Goal: Information Seeking & Learning: Learn about a topic

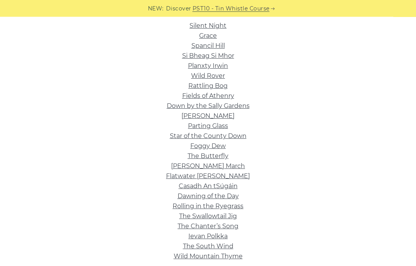
scroll to position [198, 0]
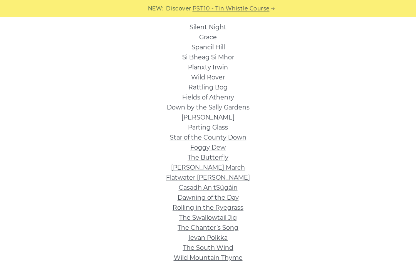
click at [214, 34] on link "Grace" at bounding box center [208, 36] width 18 height 7
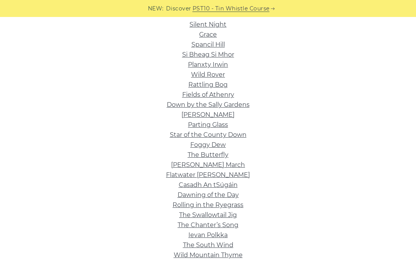
scroll to position [202, 0]
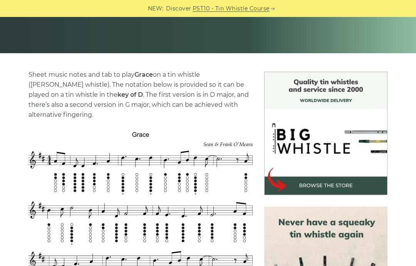
scroll to position [149, 0]
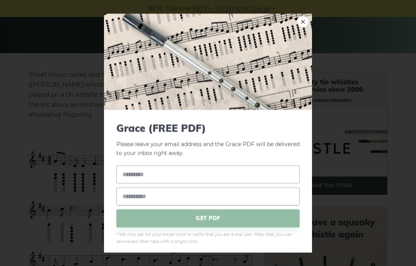
click at [373, 131] on div "× Grace (FREE PDF) Please leave your email address and the Grace PDF will be de…" at bounding box center [208, 133] width 416 height 266
click at [304, 27] on link "×" at bounding box center [303, 22] width 12 height 12
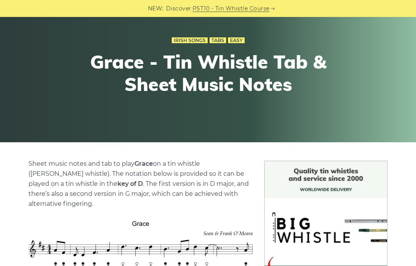
scroll to position [61, 0]
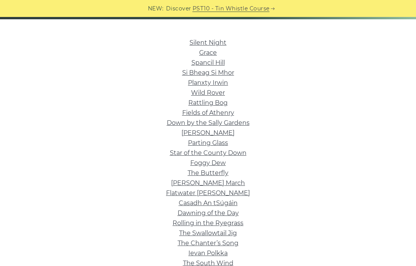
scroll to position [184, 0]
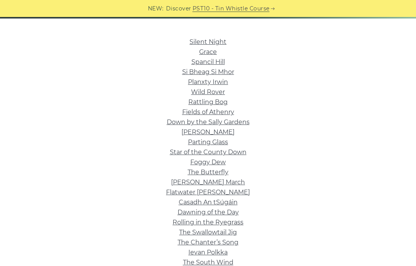
click at [194, 38] on link "Silent Night" at bounding box center [207, 41] width 37 height 7
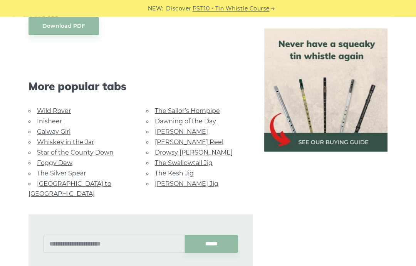
scroll to position [636, 0]
click at [213, 121] on link "Dawning of the Day" at bounding box center [185, 120] width 61 height 7
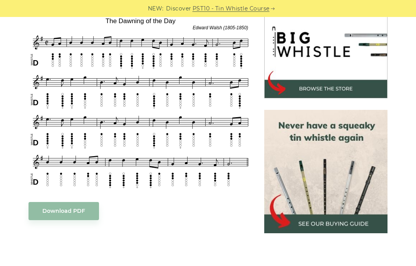
scroll to position [229, 0]
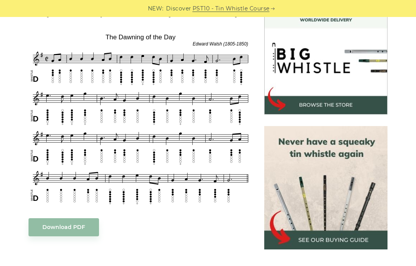
click at [360, 75] on img at bounding box center [325, 52] width 123 height 123
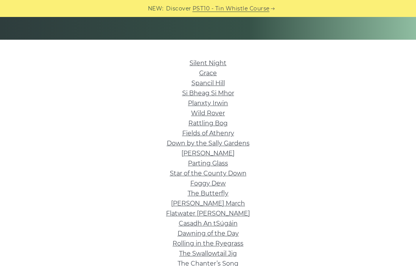
scroll to position [149, 0]
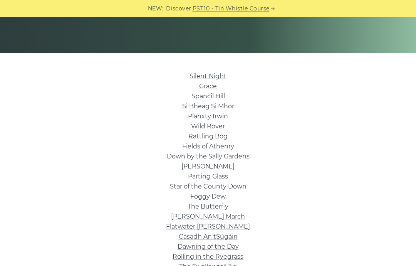
click at [382, 220] on li "Brian Boru’s March" at bounding box center [208, 216] width 393 height 10
click at [258, 209] on li "The Butterfly" at bounding box center [208, 206] width 393 height 10
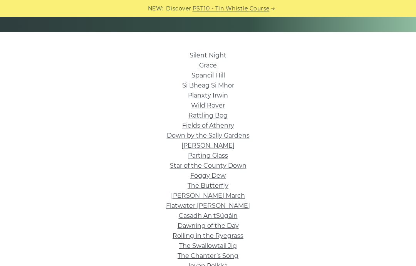
scroll to position [169, 0]
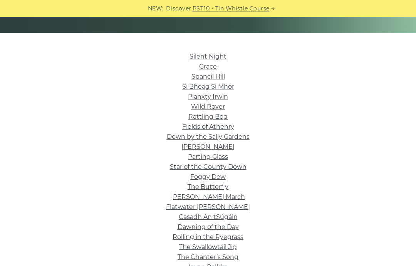
click at [185, 128] on link "Fields of Athenry" at bounding box center [208, 126] width 52 height 7
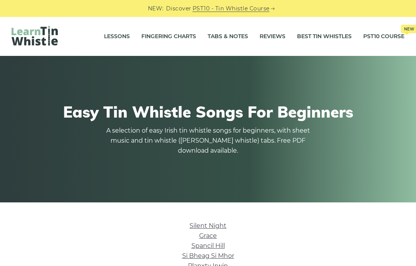
scroll to position [200, 0]
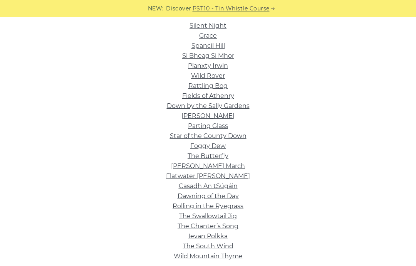
click at [224, 28] on link "Silent Night" at bounding box center [207, 25] width 37 height 7
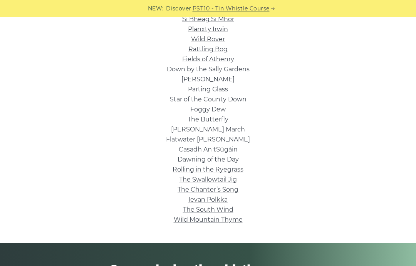
scroll to position [228, 0]
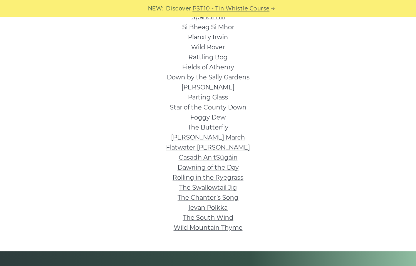
click at [181, 165] on link "Dawning of the Day" at bounding box center [207, 167] width 61 height 7
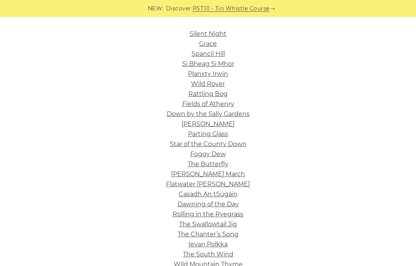
scroll to position [191, 0]
click at [231, 63] on link "Si­ Bheag Si­ Mhor" at bounding box center [208, 63] width 52 height 7
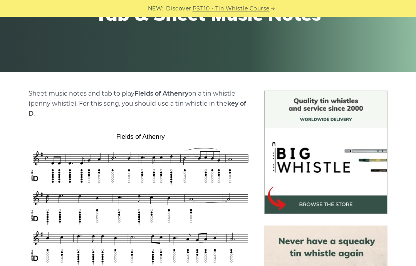
scroll to position [127, 0]
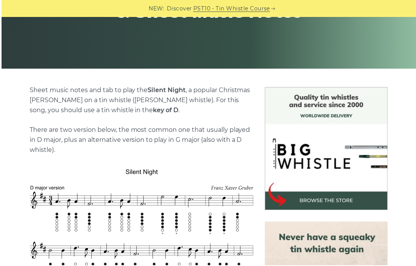
scroll to position [226, 0]
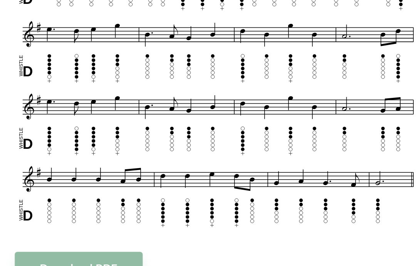
scroll to position [207, 0]
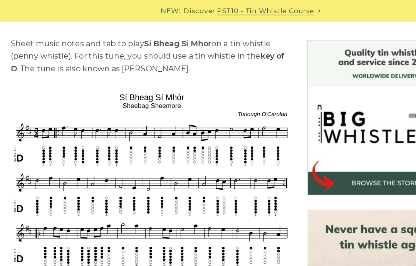
scroll to position [189, 0]
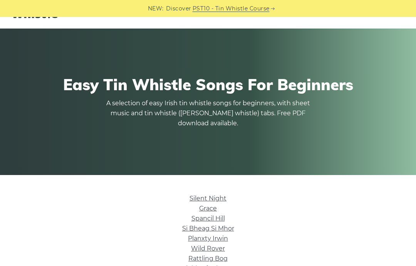
scroll to position [25, 0]
